Goal: Information Seeking & Learning: Find specific fact

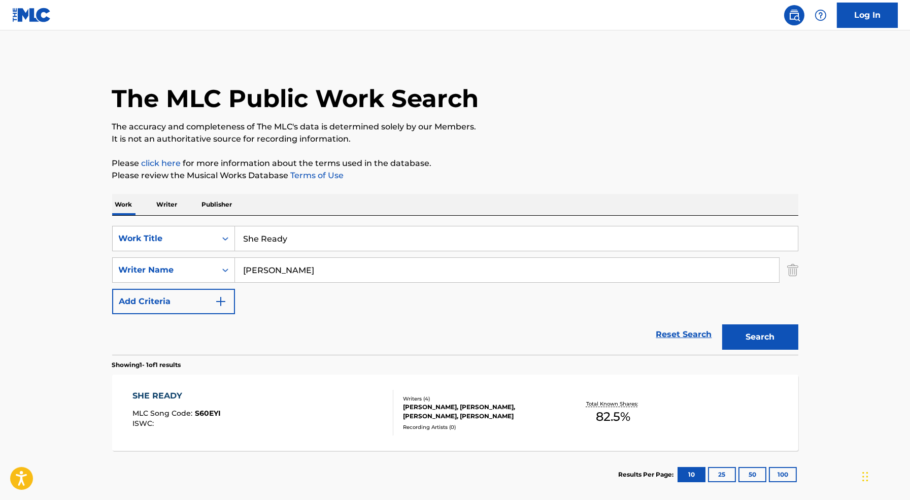
click at [300, 408] on div "SHE READY MLC Song Code : S60EYI ISWC :" at bounding box center [262, 413] width 261 height 46
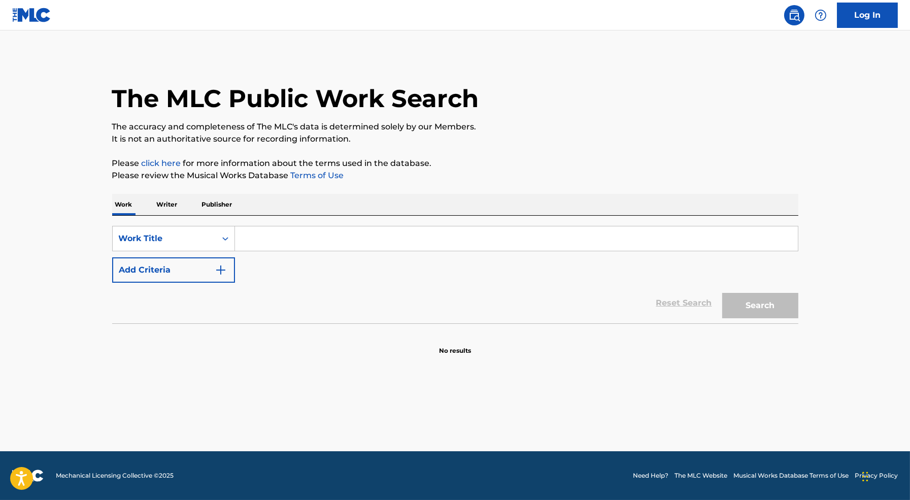
click at [294, 240] on input "Search Form" at bounding box center [516, 238] width 563 height 24
type input "cafeteria"
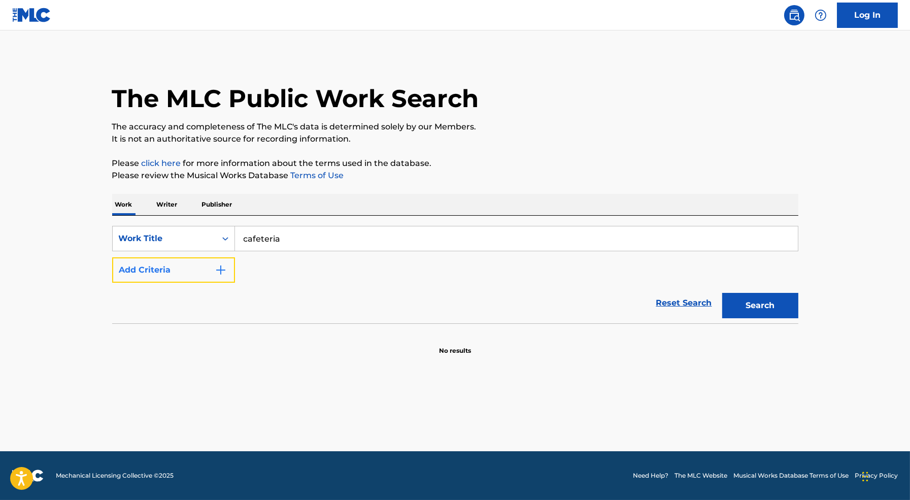
click at [196, 270] on button "Add Criteria" at bounding box center [173, 269] width 123 height 25
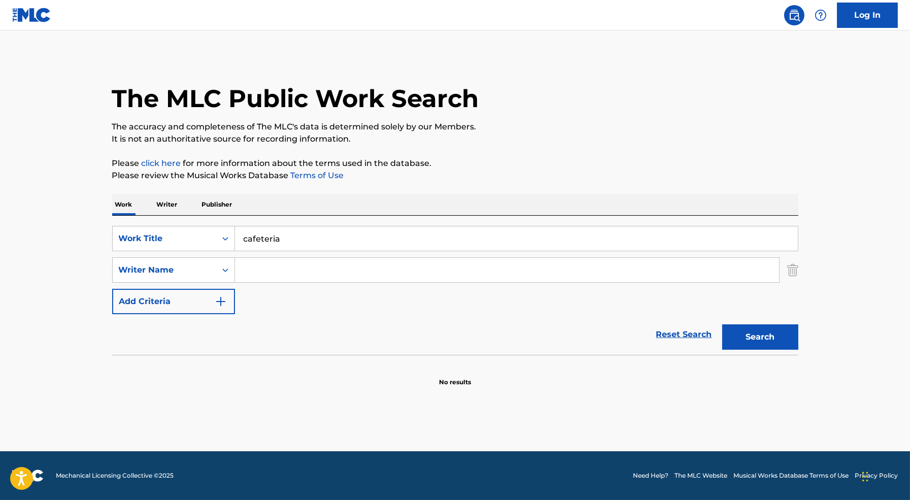
click at [266, 267] on input "Search Form" at bounding box center [507, 270] width 544 height 24
type input "cole wainwright"
click at [722, 324] on button "Search" at bounding box center [760, 336] width 76 height 25
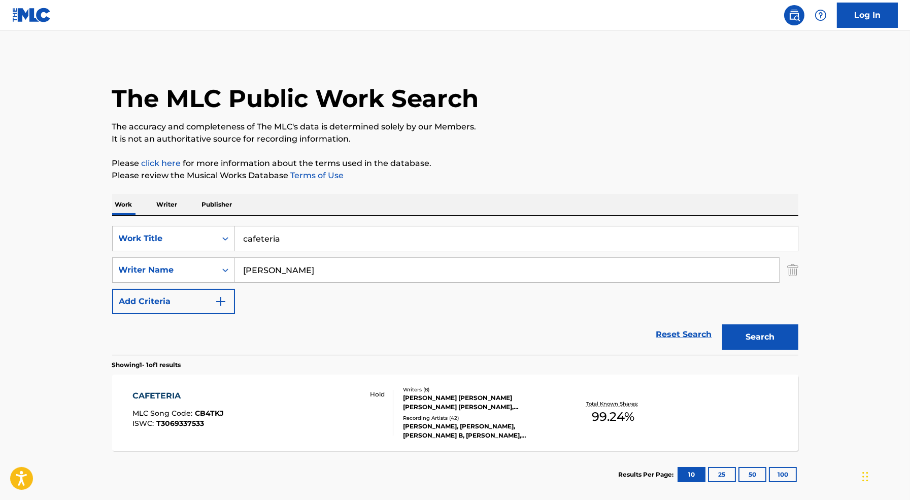
click at [235, 413] on div "CAFETERIA MLC Song Code : CB4TKJ ISWC : T3069337533 Hold" at bounding box center [262, 413] width 261 height 46
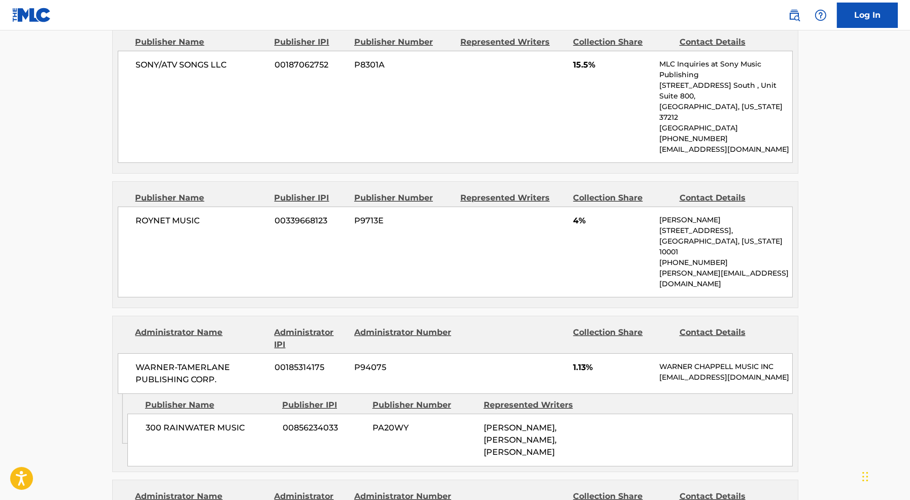
scroll to position [876, 0]
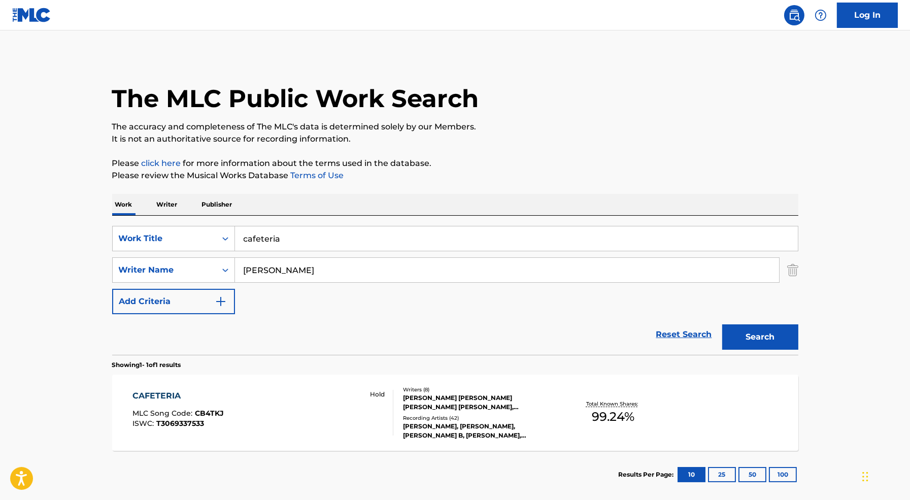
click at [381, 403] on div "Hold" at bounding box center [377, 413] width 32 height 46
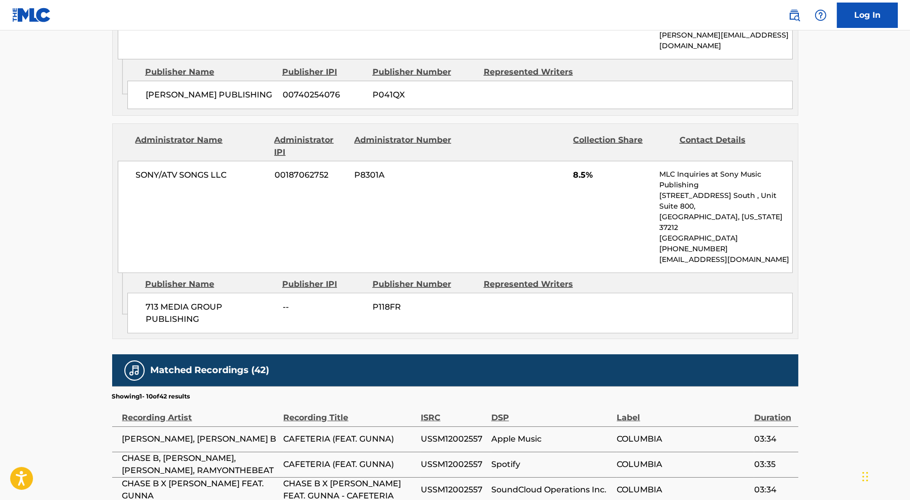
scroll to position [2103, 0]
